Goal: Information Seeking & Learning: Learn about a topic

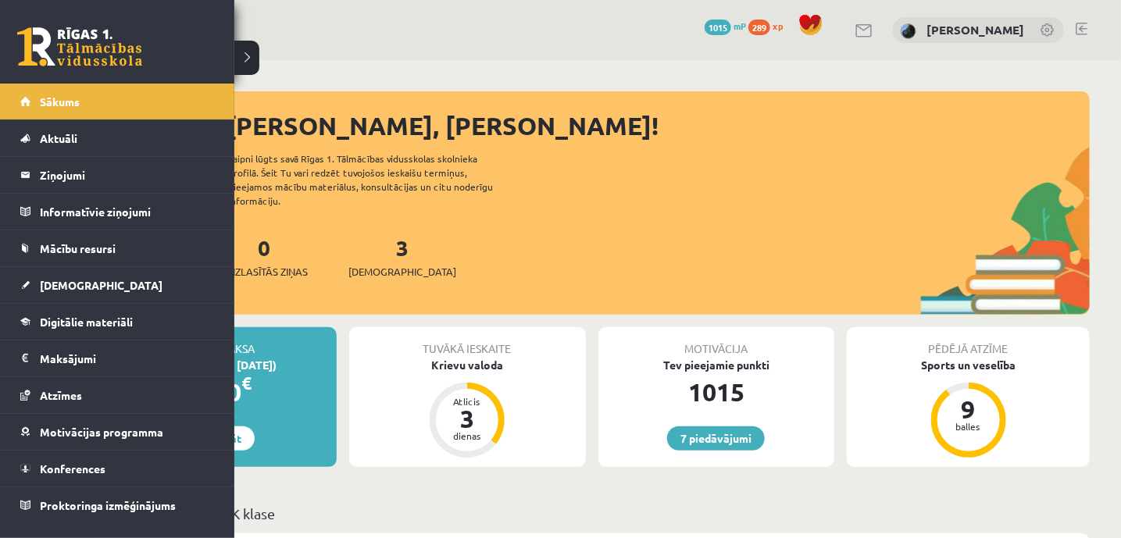
click at [29, 95] on link "Sākums" at bounding box center [117, 102] width 195 height 36
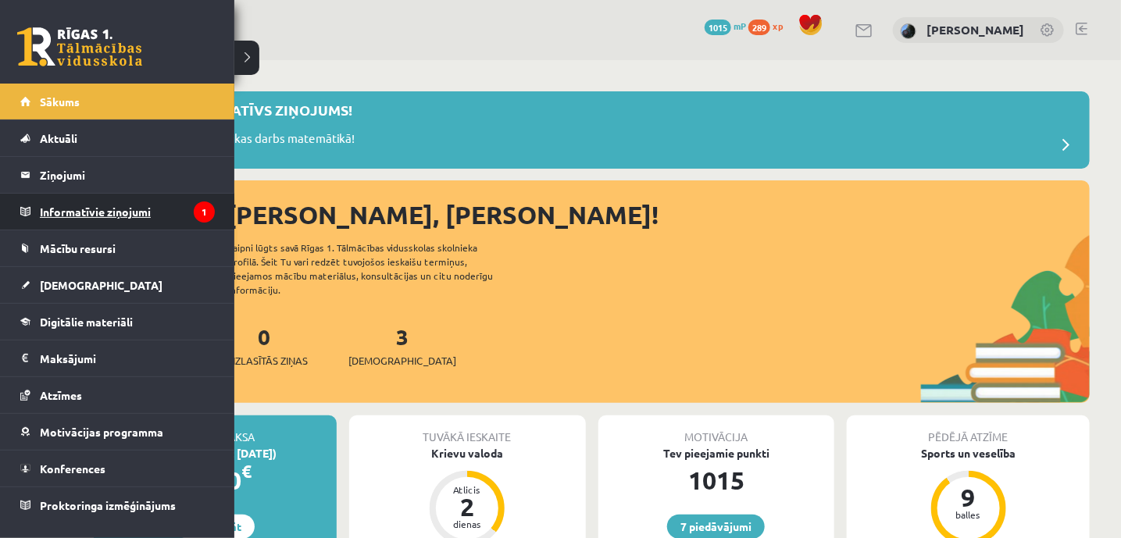
click at [59, 211] on legend "Informatīvie ziņojumi 1" at bounding box center [127, 212] width 175 height 36
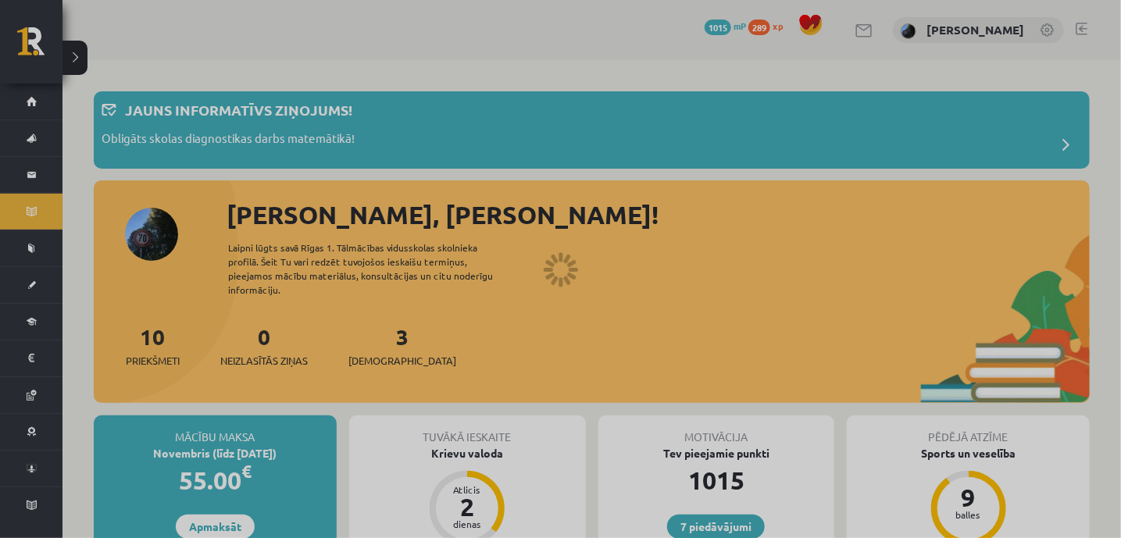
click at [59, 211] on div at bounding box center [560, 269] width 1121 height 538
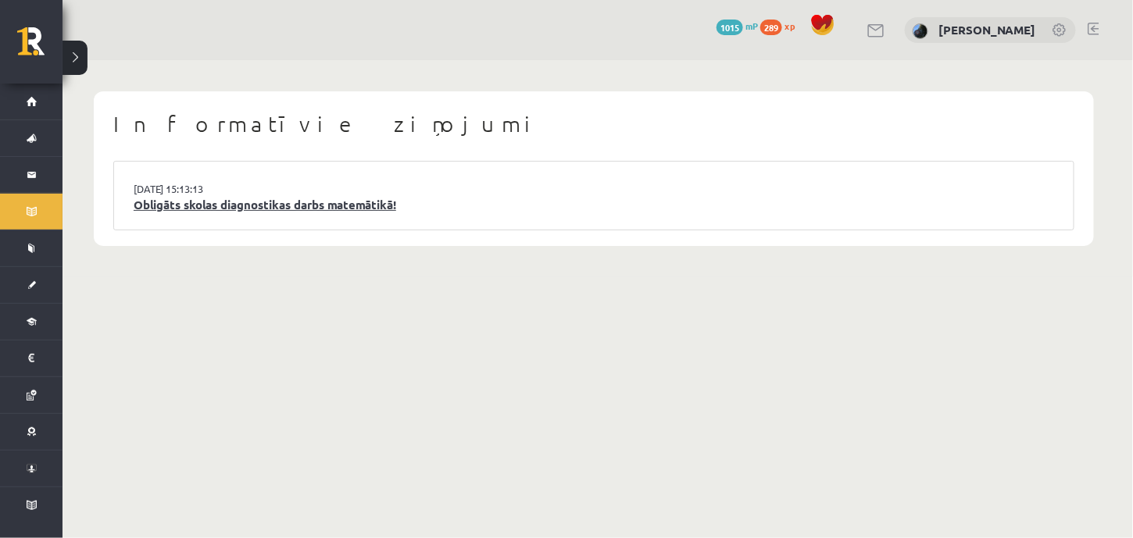
click at [291, 209] on link "Obligāts skolas diagnostikas darbs matemātikā!" at bounding box center [594, 205] width 920 height 18
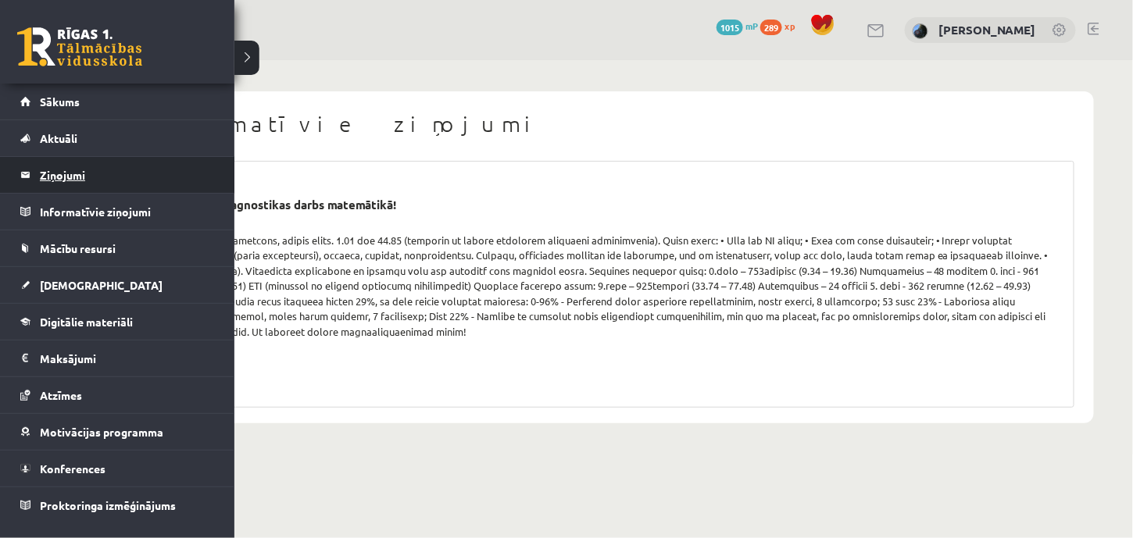
click at [74, 170] on legend "Ziņojumi 0" at bounding box center [127, 175] width 175 height 36
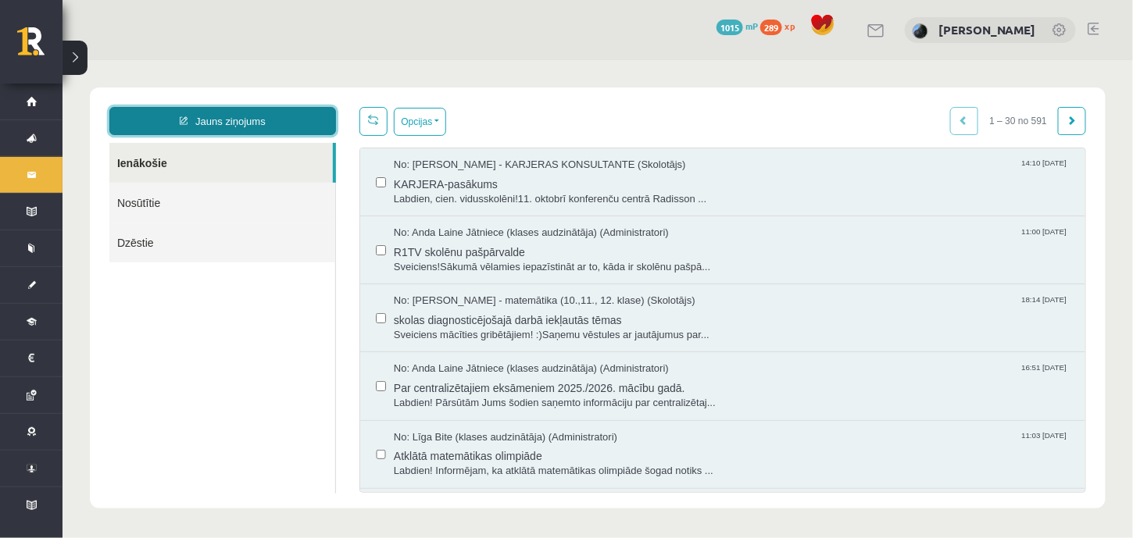
click at [231, 121] on link "Jauns ziņojums" at bounding box center [222, 120] width 227 height 28
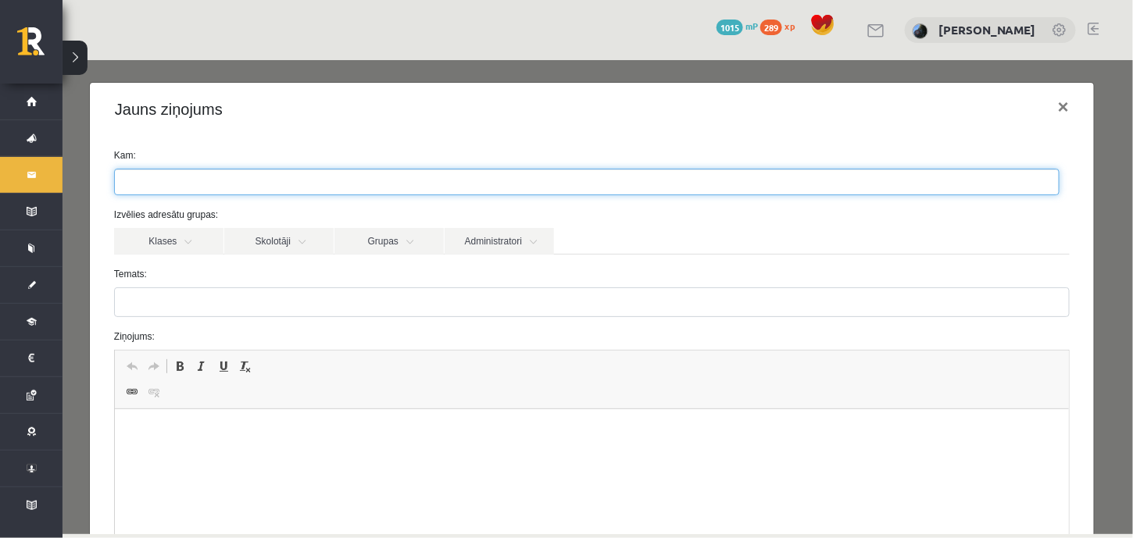
click at [244, 176] on ul at bounding box center [586, 181] width 944 height 25
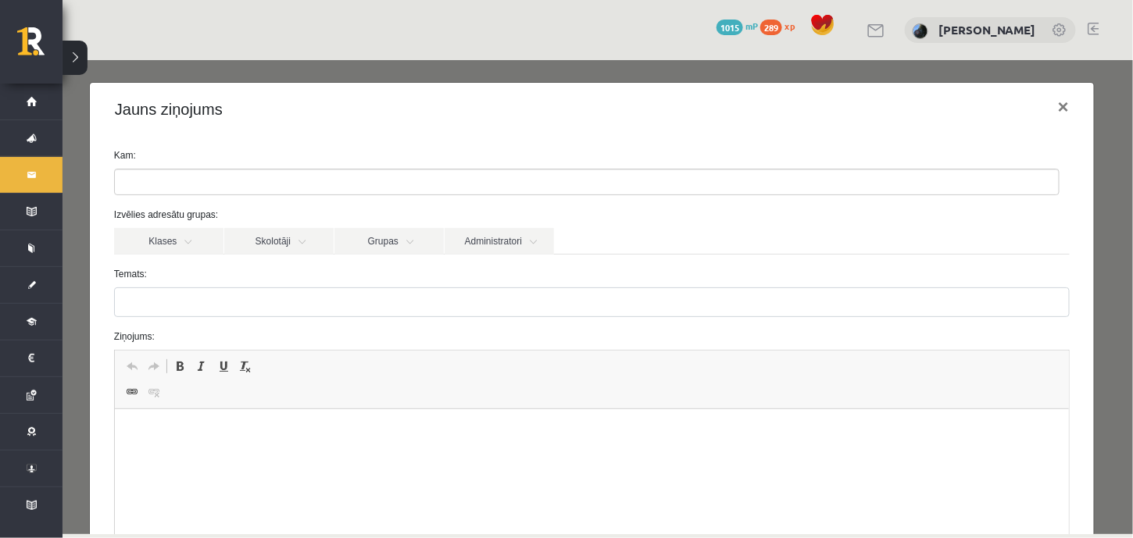
click at [193, 116] on h4 "Jauns ziņojums" at bounding box center [168, 108] width 108 height 23
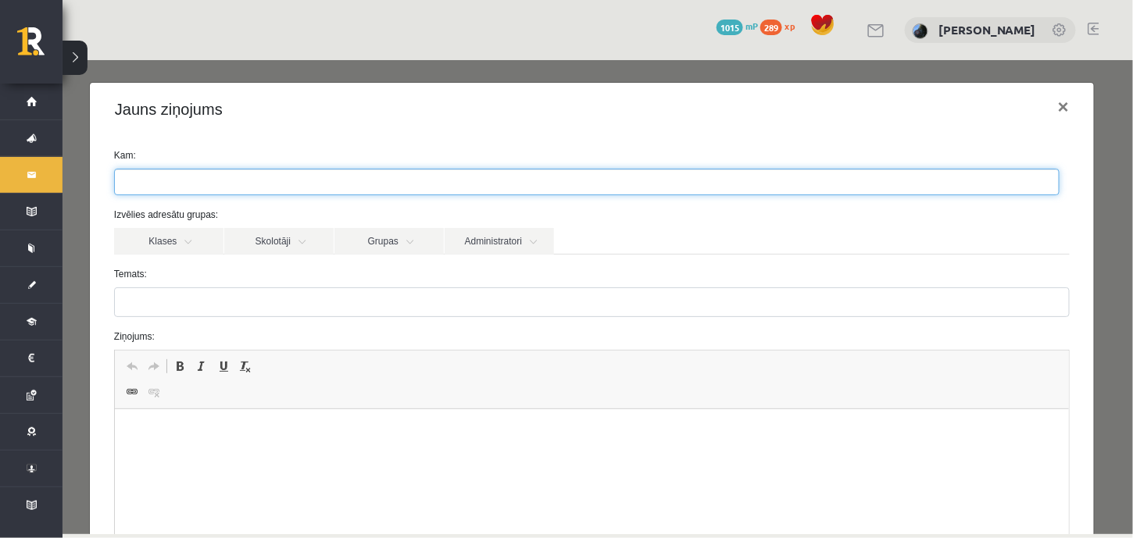
click at [186, 186] on ul at bounding box center [586, 181] width 944 height 25
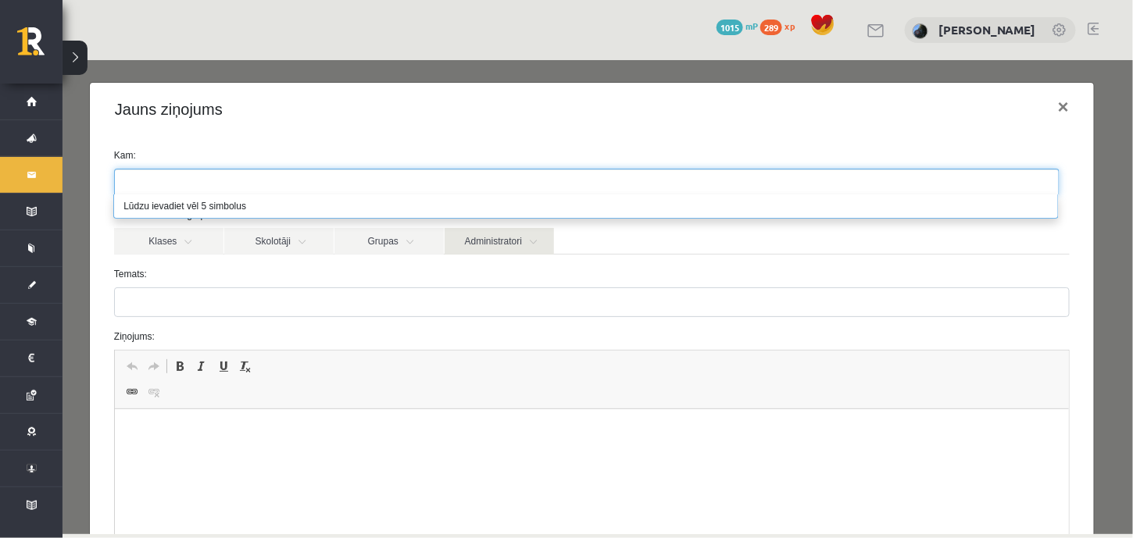
click at [490, 230] on link "Administratori" at bounding box center [498, 240] width 109 height 27
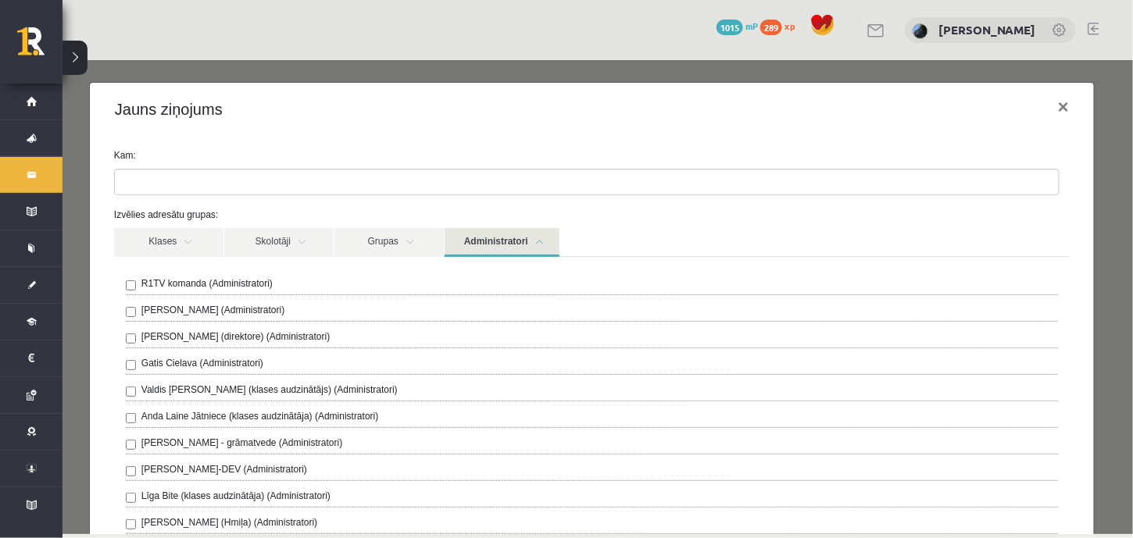
click at [197, 287] on label "R1TV komanda (Administratori)" at bounding box center [206, 283] width 131 height 14
click at [427, 237] on link "Grupas" at bounding box center [388, 241] width 109 height 29
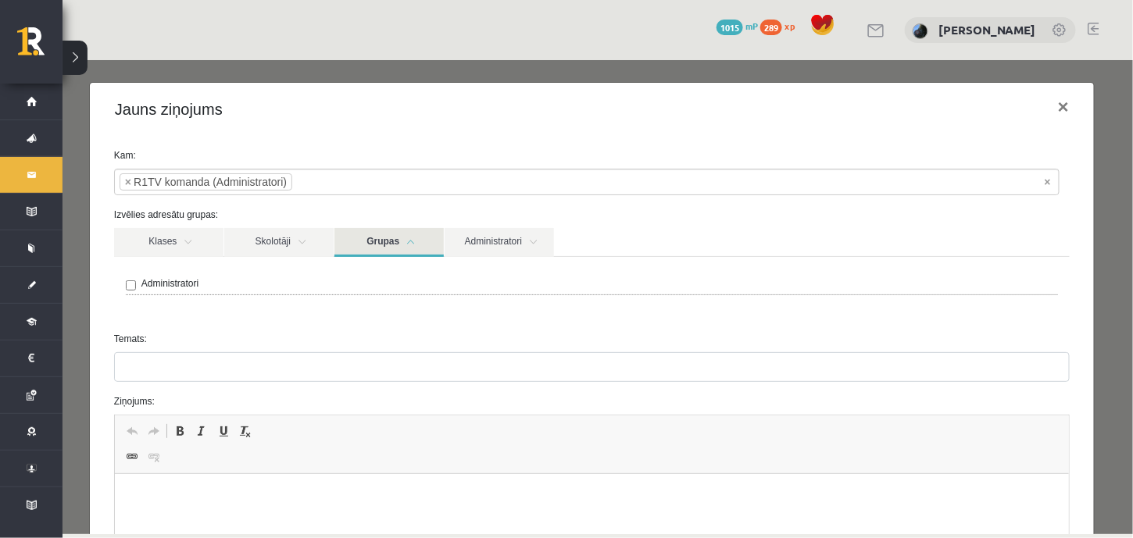
click at [384, 232] on link "Grupas" at bounding box center [388, 241] width 109 height 29
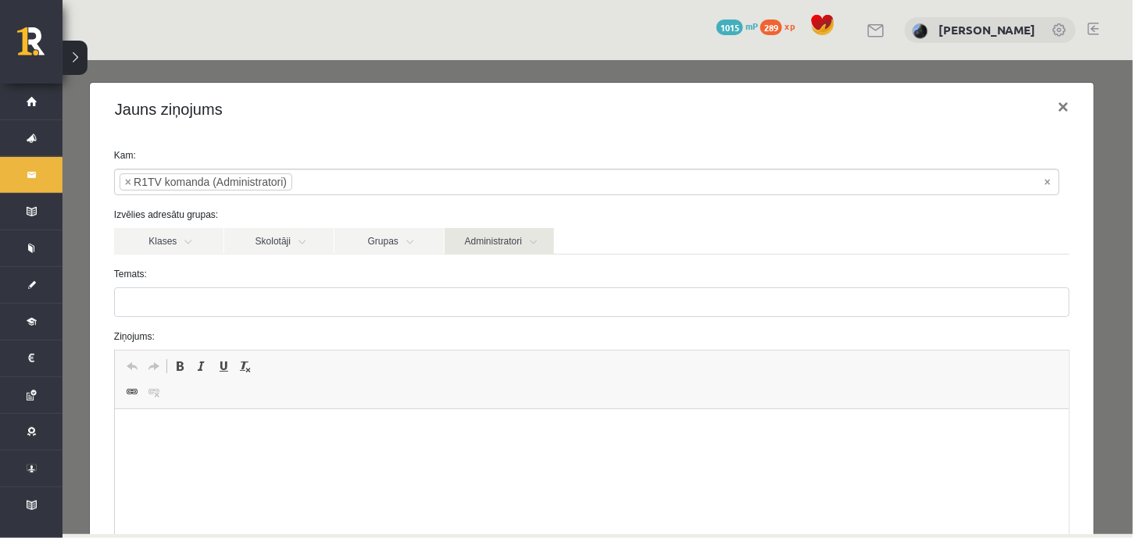
click at [491, 230] on link "Administratori" at bounding box center [498, 240] width 109 height 27
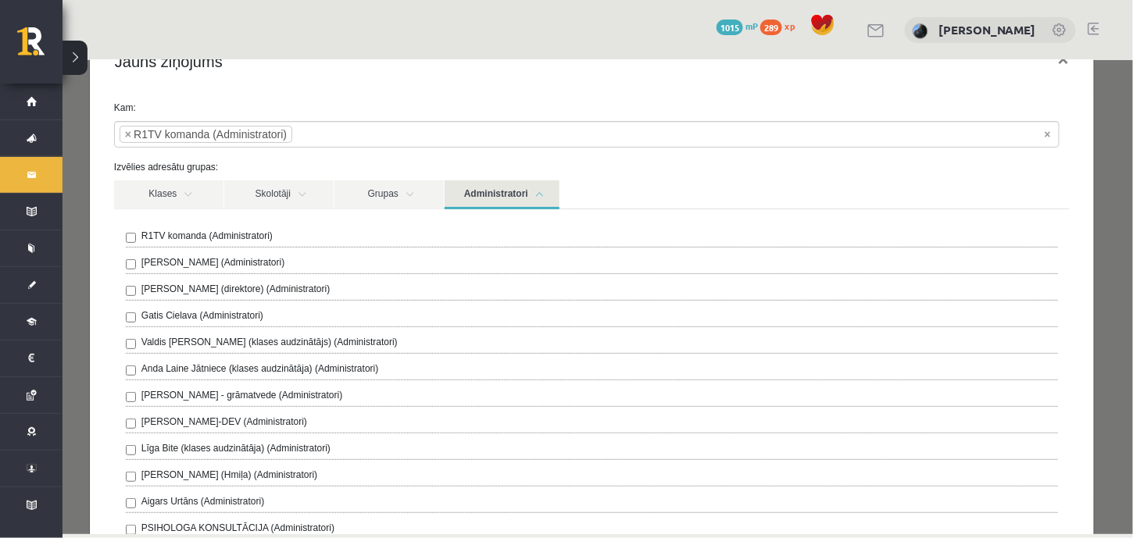
scroll to position [45, 0]
click at [232, 235] on label "R1TV komanda (Administratori)" at bounding box center [206, 238] width 131 height 14
click at [509, 183] on link "Administratori" at bounding box center [501, 196] width 115 height 29
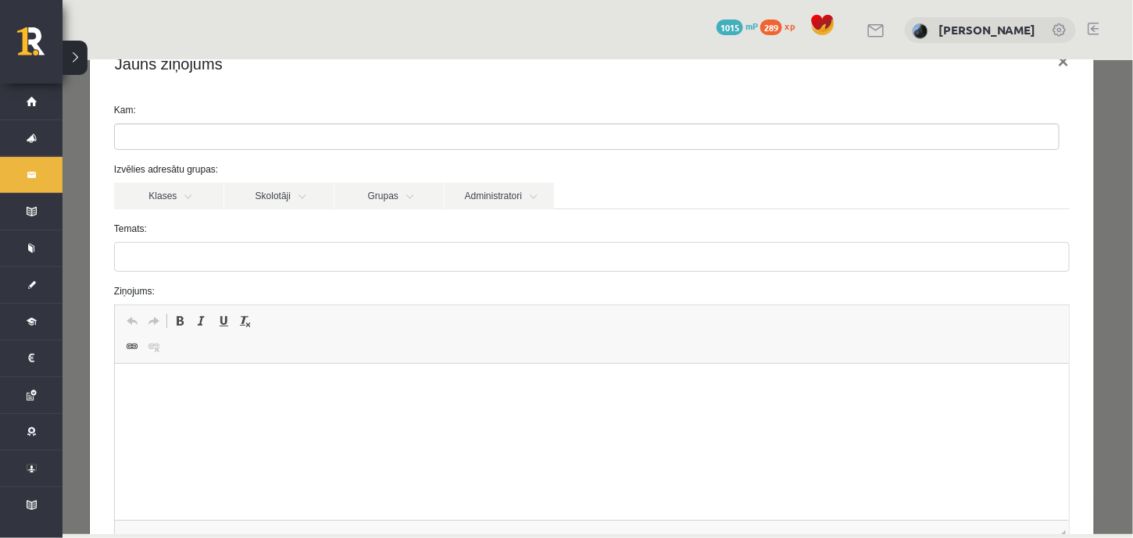
click at [886, 28] on link at bounding box center [876, 30] width 19 height 13
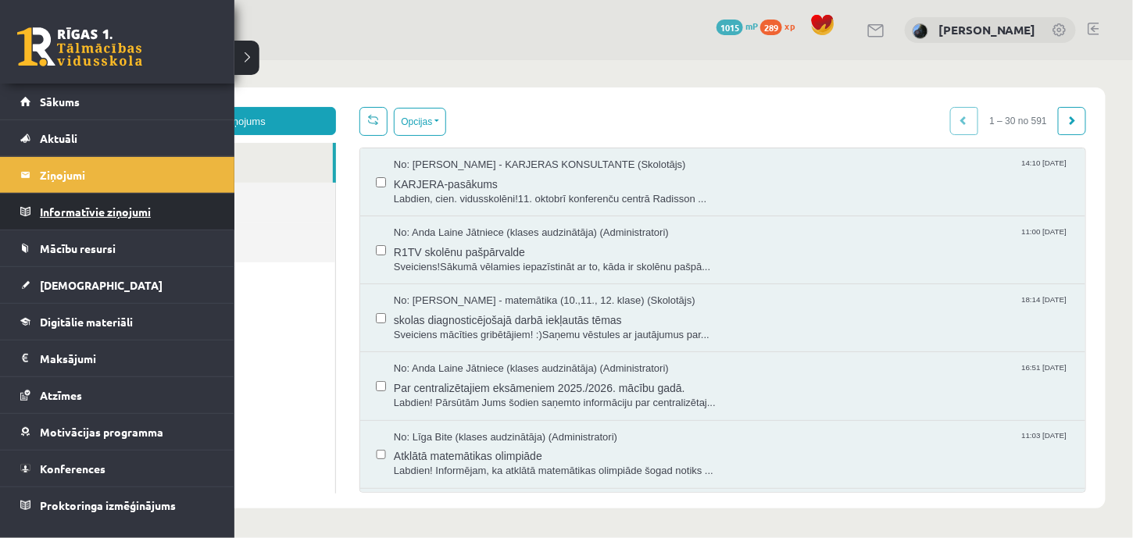
click at [70, 227] on legend "Informatīvie ziņojumi 0" at bounding box center [127, 212] width 175 height 36
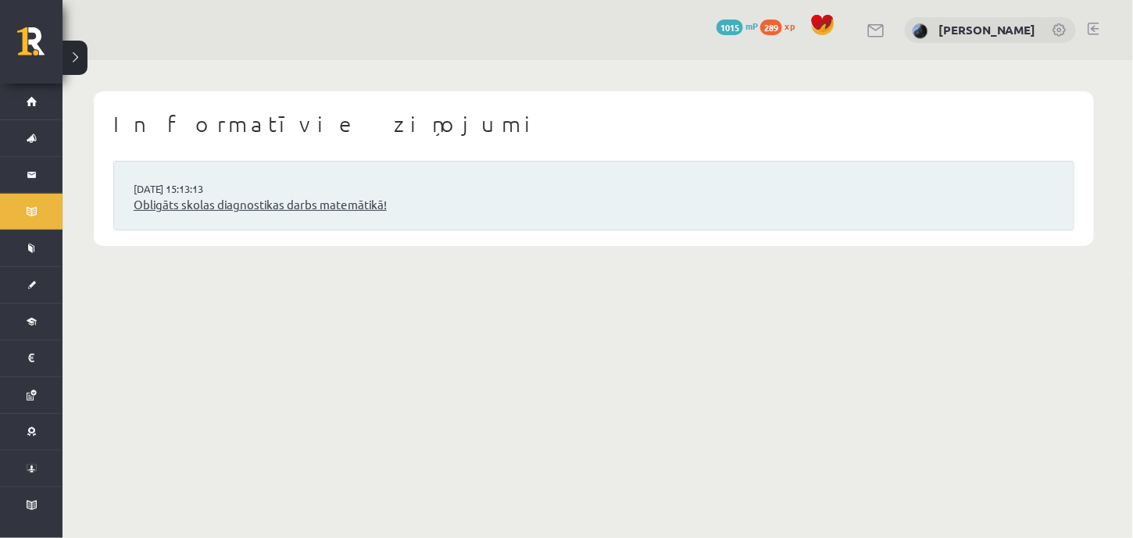
click at [196, 213] on link "Obligāts skolas diagnostikas darbs matemātikā!" at bounding box center [594, 205] width 920 height 18
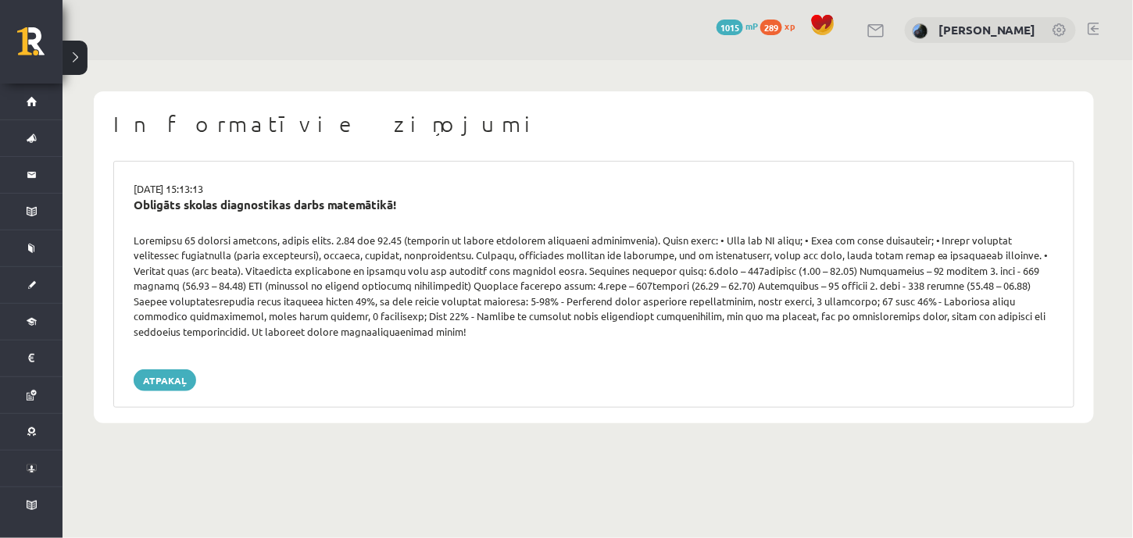
click at [182, 203] on div "Obligāts skolas diagnostikas darbs matemātikā!" at bounding box center [594, 205] width 920 height 18
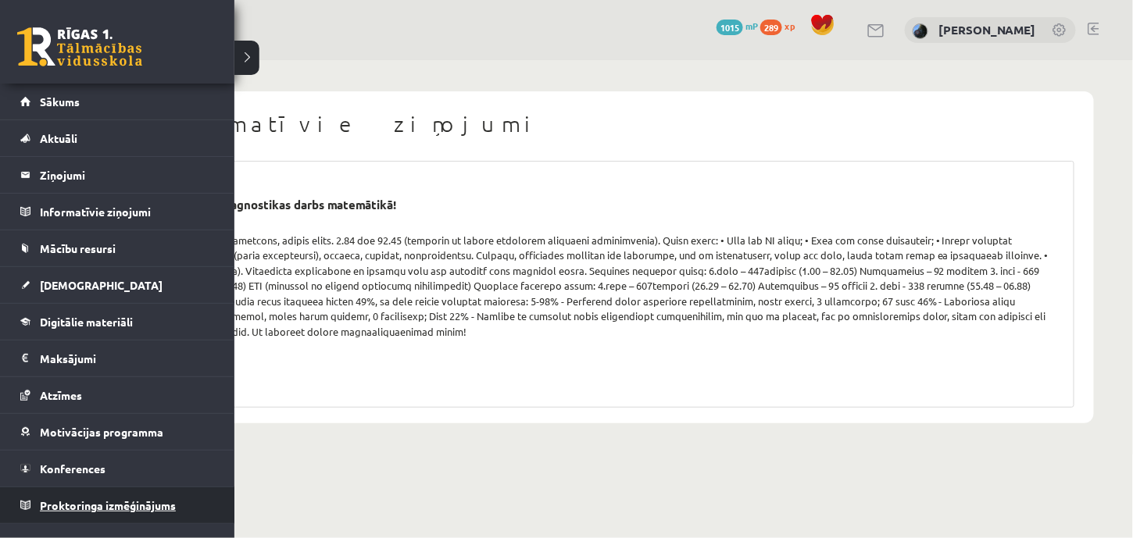
click at [120, 500] on span "Proktoringa izmēģinājums" at bounding box center [108, 506] width 136 height 14
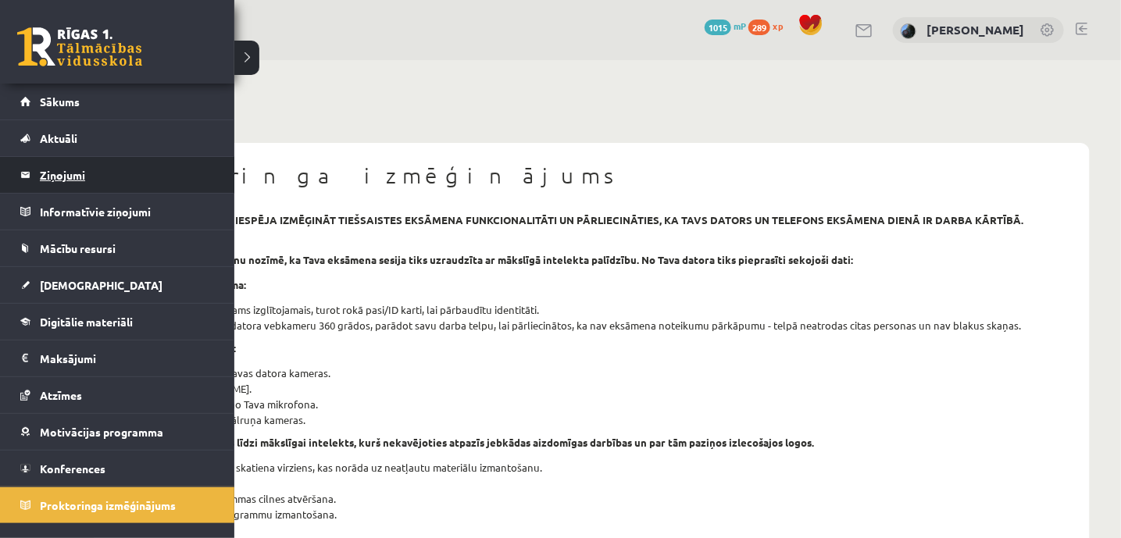
click at [63, 173] on legend "Ziņojumi 0" at bounding box center [127, 175] width 175 height 36
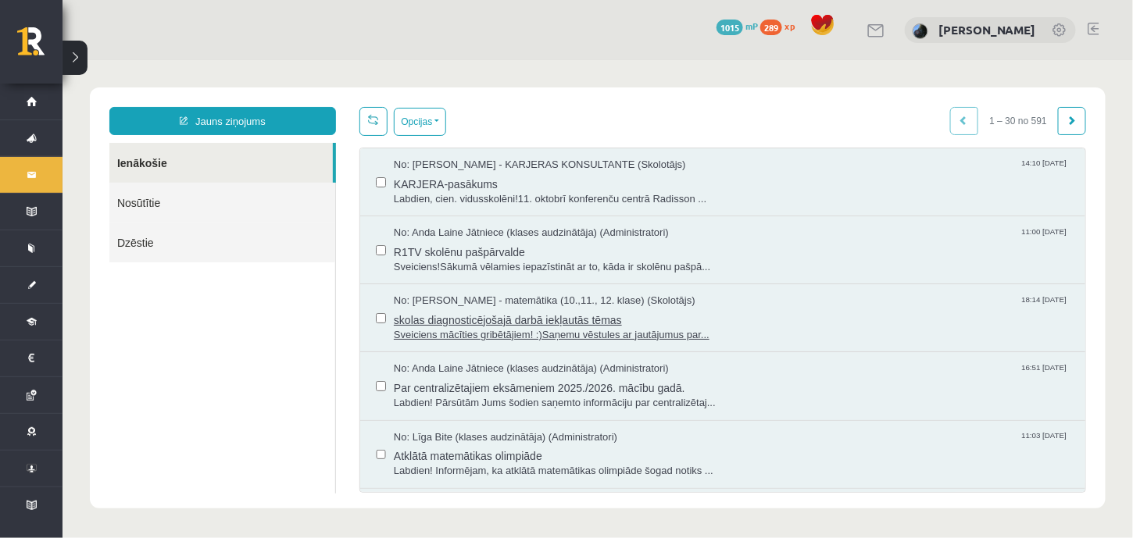
click at [452, 315] on span "skolas diagnosticējošajā darbā iekļautās tēmas" at bounding box center [731, 318] width 676 height 20
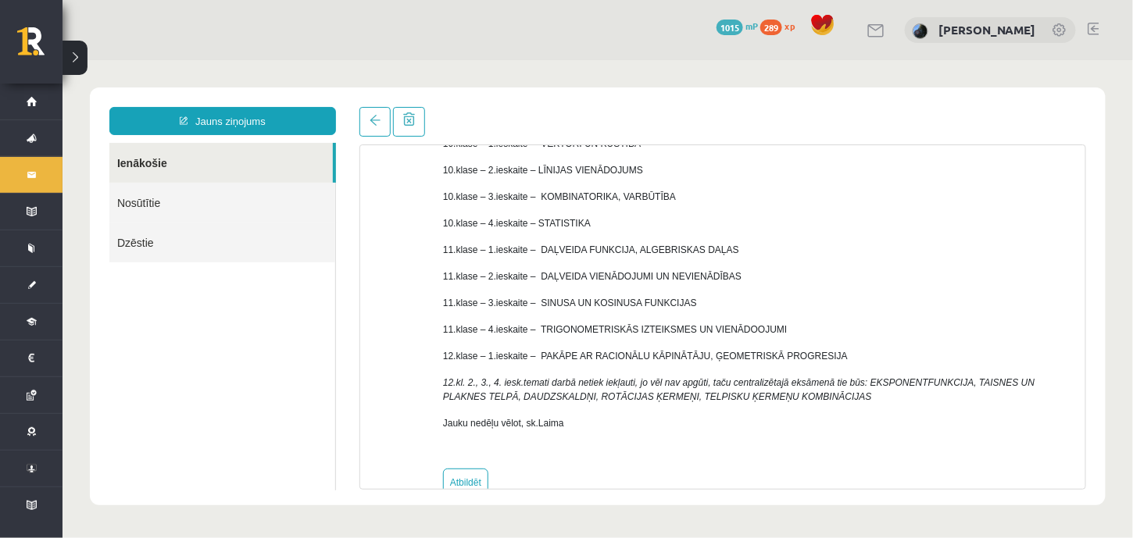
scroll to position [202, 0]
click at [379, 138] on div "Temats: skolas diagnosticējošajā darbā iekļautās tēmas 18:14 07/10/2025 No: Lai…" at bounding box center [722, 297] width 750 height 383
click at [370, 126] on link at bounding box center [374, 121] width 31 height 30
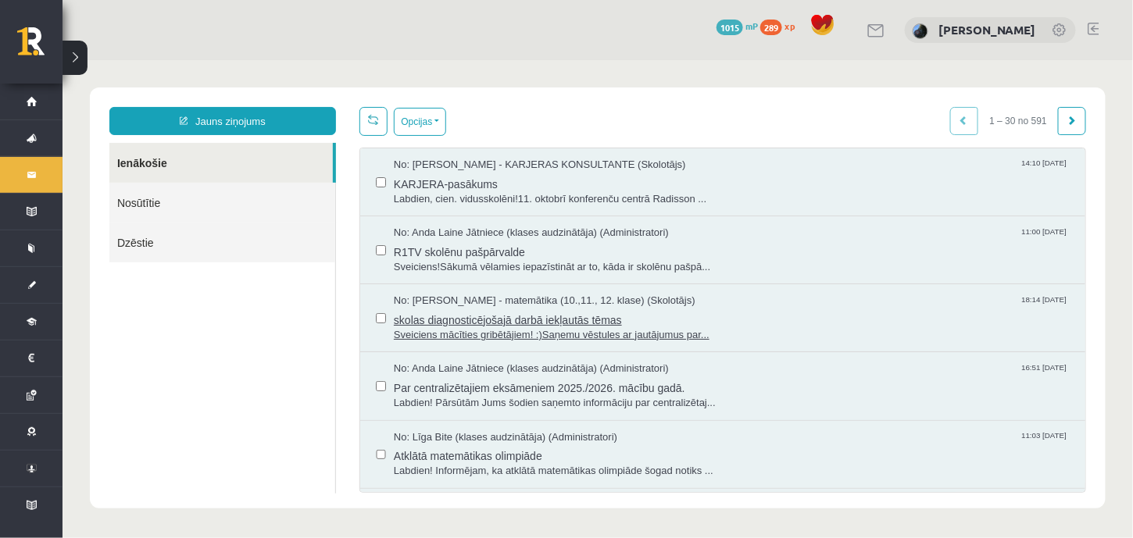
scroll to position [0, 0]
click at [499, 379] on span "Par centralizētajiem eksāmeniem 2025./2026. mācību gadā." at bounding box center [731, 386] width 676 height 20
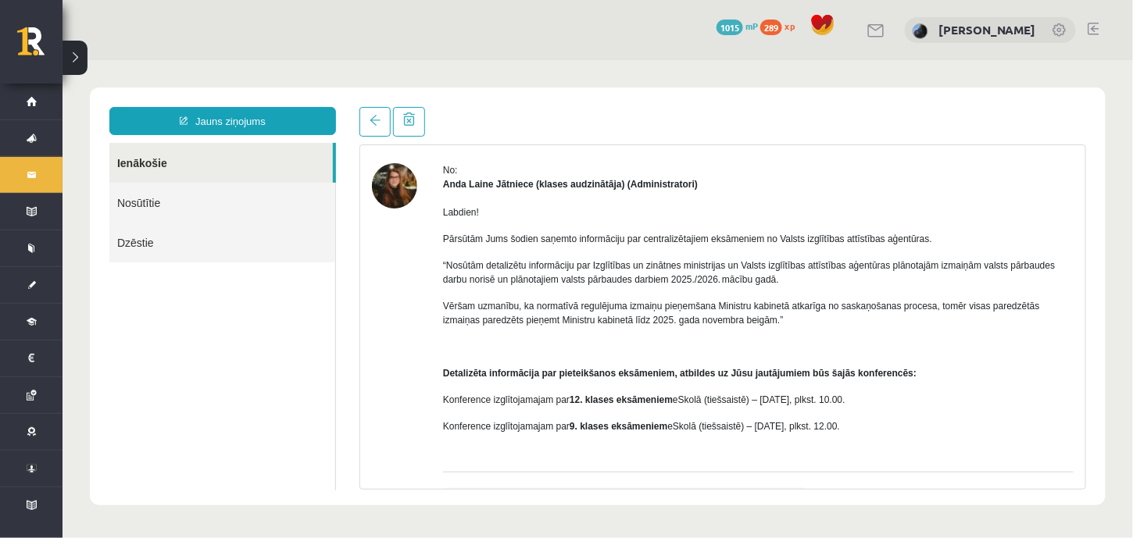
scroll to position [50, 0]
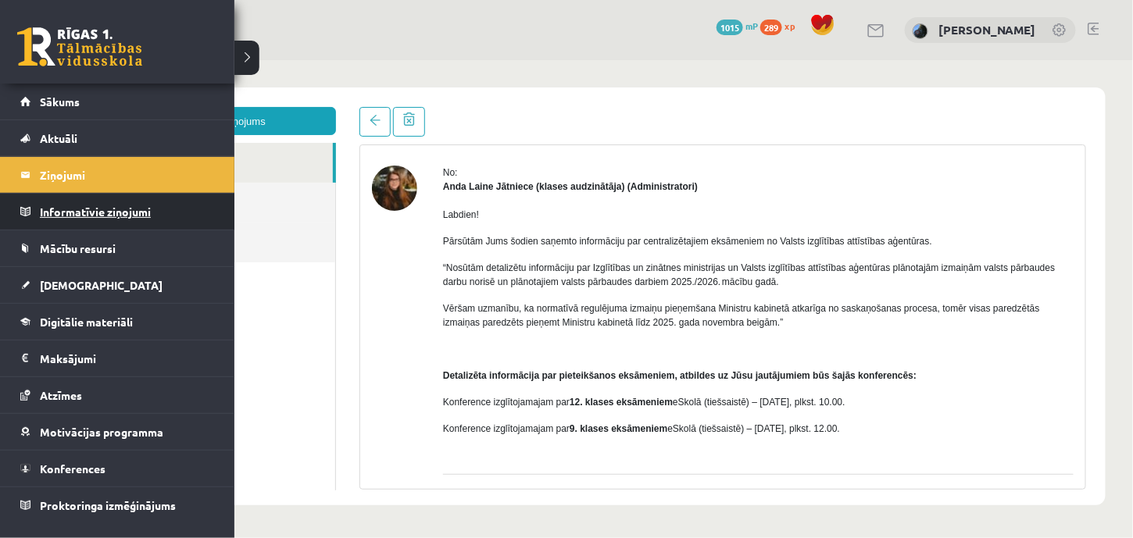
click at [67, 213] on legend "Informatīvie ziņojumi 0" at bounding box center [127, 212] width 175 height 36
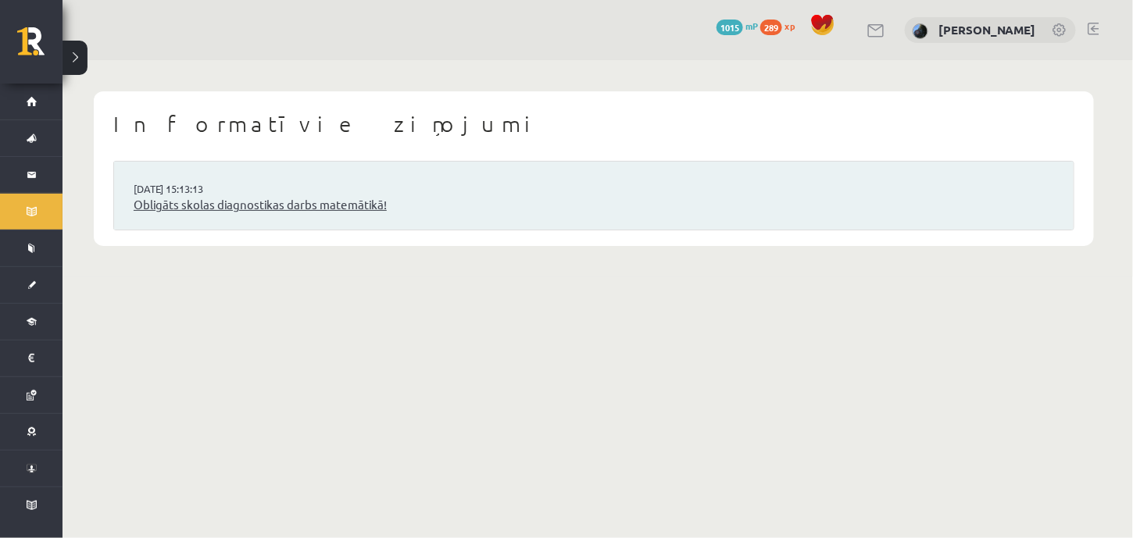
click at [336, 213] on link "Obligāts skolas diagnostikas darbs matemātikā!" at bounding box center [594, 205] width 920 height 18
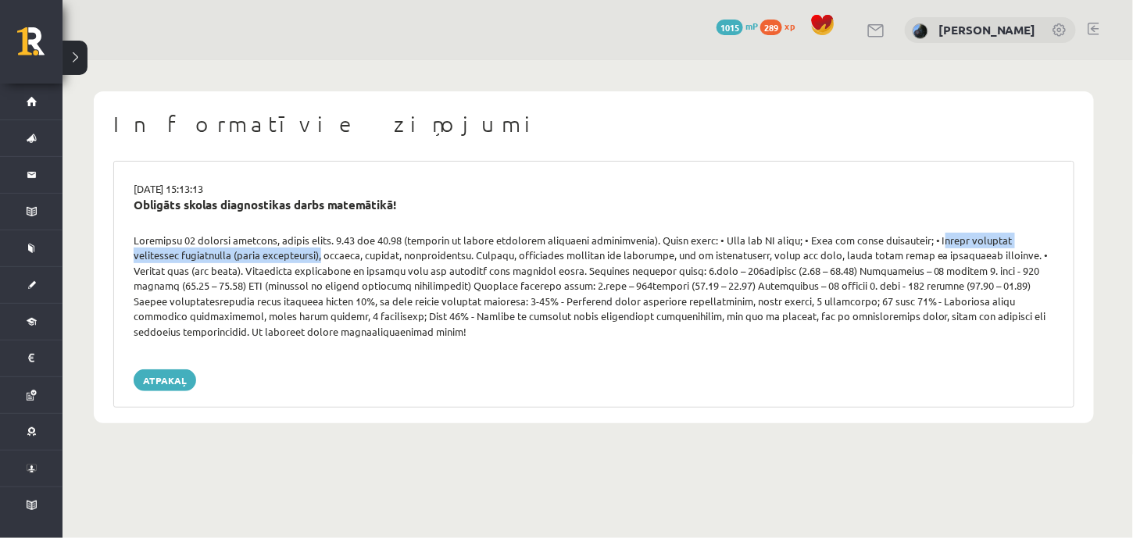
drag, startPoint x: 919, startPoint y: 238, endPoint x: 277, endPoint y: 256, distance: 641.8
click at [277, 256] on div at bounding box center [594, 286] width 944 height 107
copy div "Drīkst izmantot zinātnisko kalkulatoru (skola nenodrošina)"
click at [263, 372] on div "Atpakaļ" at bounding box center [594, 381] width 920 height 22
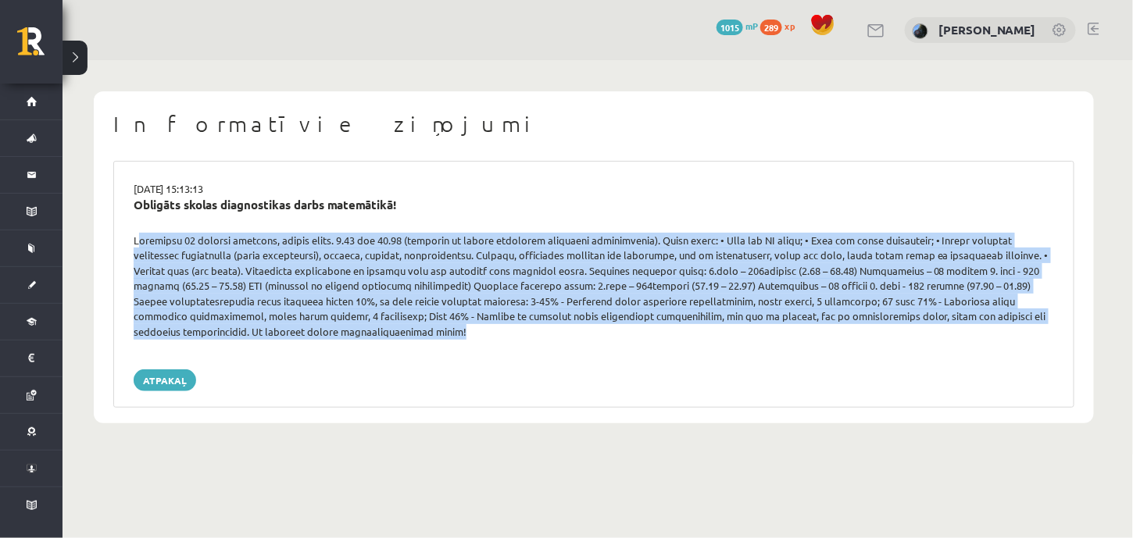
drag, startPoint x: 122, startPoint y: 235, endPoint x: 274, endPoint y: 340, distance: 184.9
click at [274, 340] on div "[DATE] 15:13:13 Obligāts skolas diagnostikas darbs matemātikā! Atpakaļ" at bounding box center [593, 284] width 961 height 247
copy div "Loremipsu 80 dolorsi ametcons, adipis elits. 5.89 doe 32.37 (temporin ut labore…"
